Goal: Navigation & Orientation: Find specific page/section

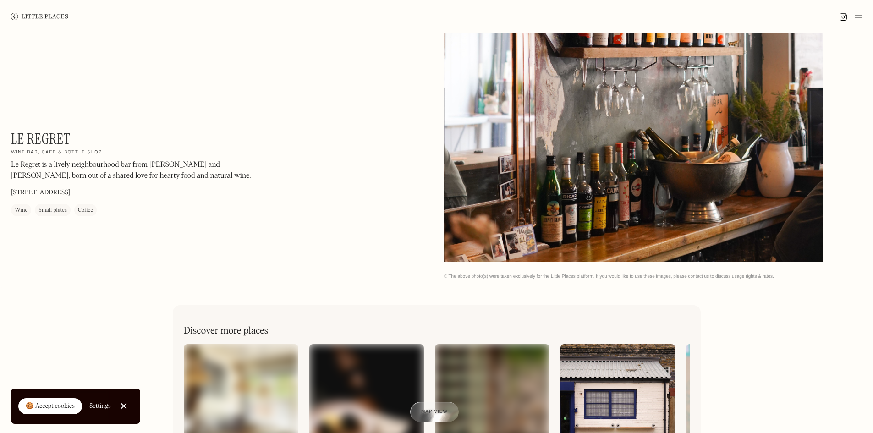
scroll to position [367, 0]
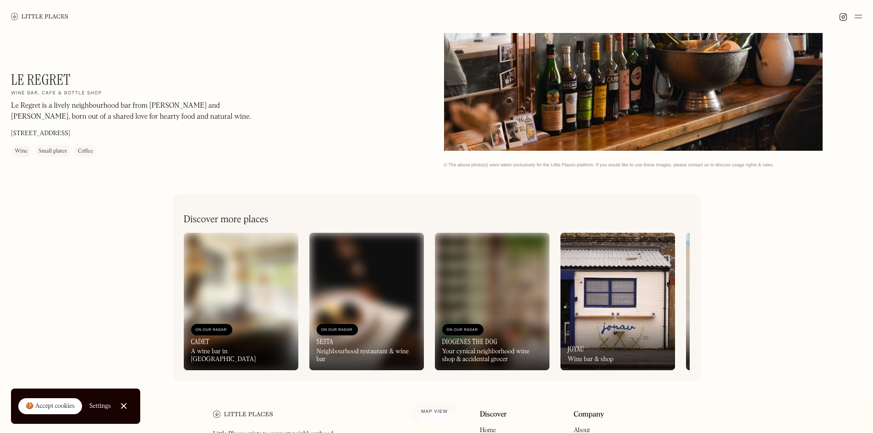
click at [586, 352] on div "On Our Radar Joyau Wine bar & shop" at bounding box center [618, 345] width 115 height 50
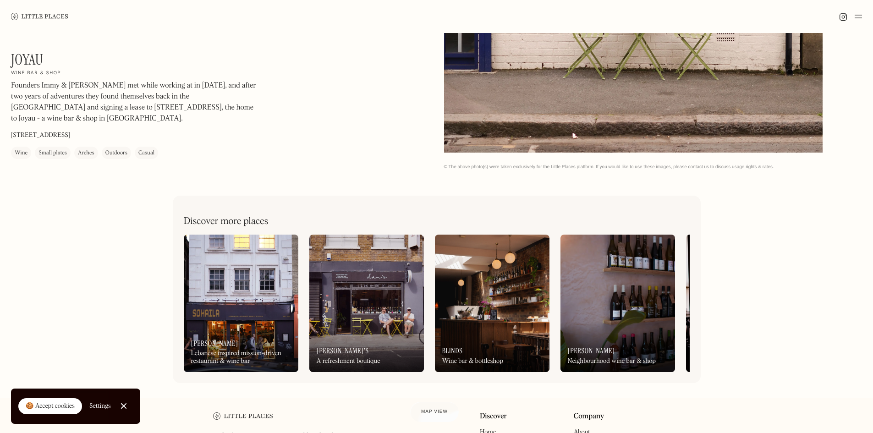
scroll to position [413, 0]
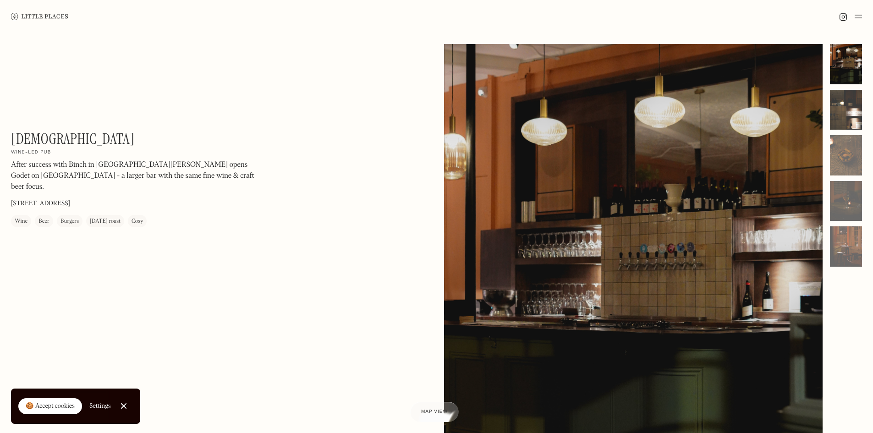
click at [841, 92] on div at bounding box center [846, 110] width 32 height 40
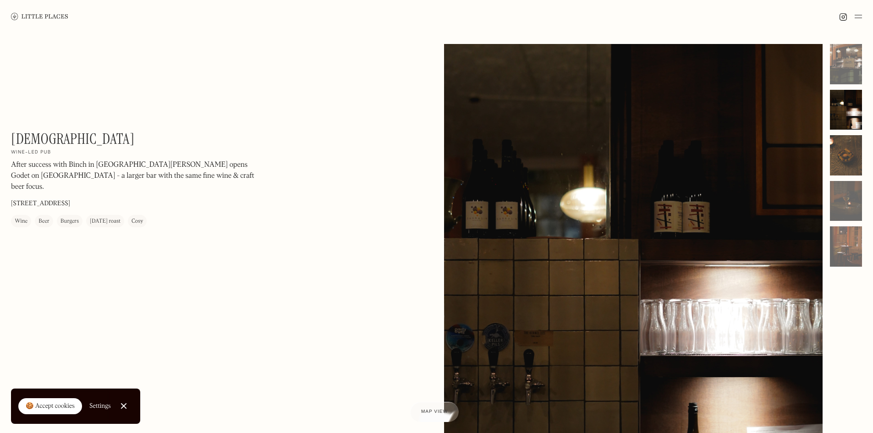
click at [856, 160] on div at bounding box center [846, 155] width 32 height 40
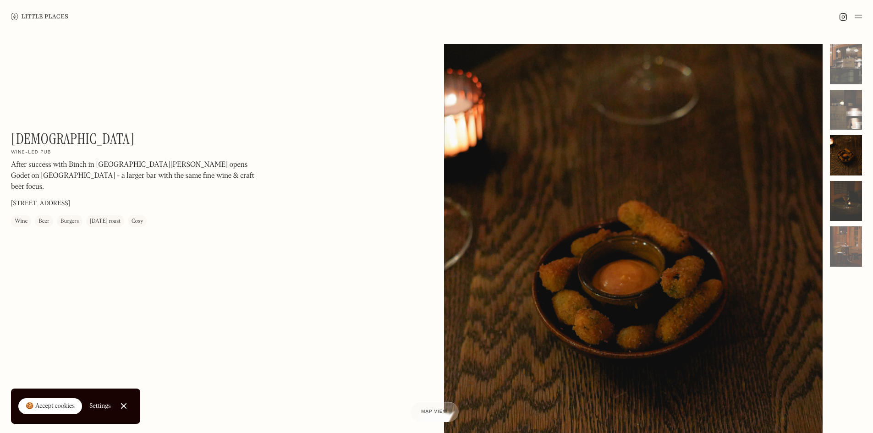
click at [859, 212] on div at bounding box center [846, 201] width 32 height 40
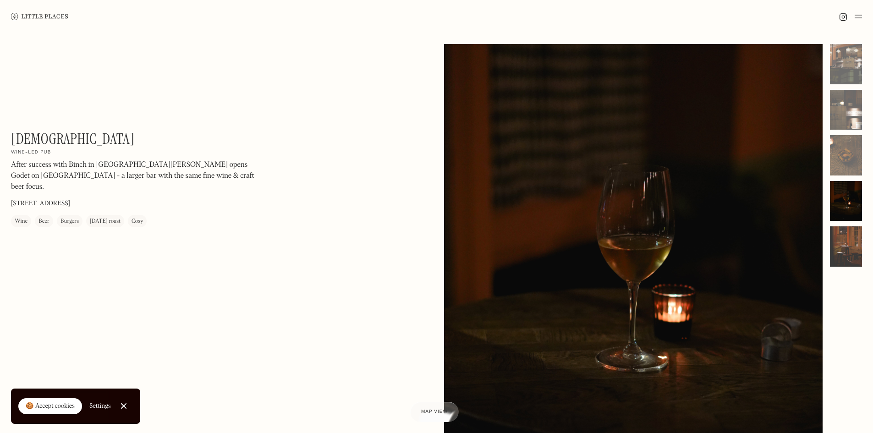
click at [852, 242] on div at bounding box center [846, 246] width 32 height 40
